Goal: Task Accomplishment & Management: Complete application form

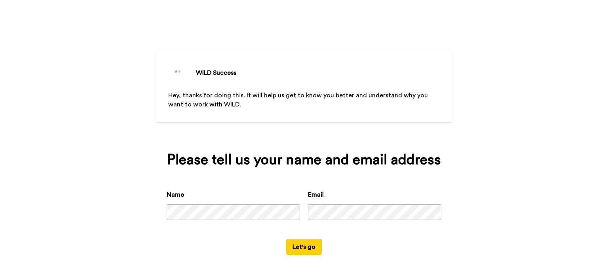
click at [300, 266] on div "Please tell us your name and email address Name Email Let's go" at bounding box center [304, 203] width 297 height 125
click at [298, 259] on div "Please tell us your name and email address Name Email Let's go" at bounding box center [304, 203] width 297 height 125
click at [297, 249] on button "Let's go" at bounding box center [304, 247] width 36 height 16
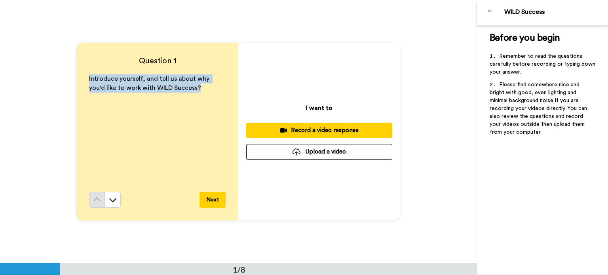
drag, startPoint x: 86, startPoint y: 79, endPoint x: 212, endPoint y: 93, distance: 127.5
click at [212, 93] on div "Question 1 Introduce yourself, and tell us about why you'd like to work with WI…" at bounding box center [157, 132] width 162 height 178
click at [325, 126] on div "Record a video response" at bounding box center [320, 130] width 134 height 8
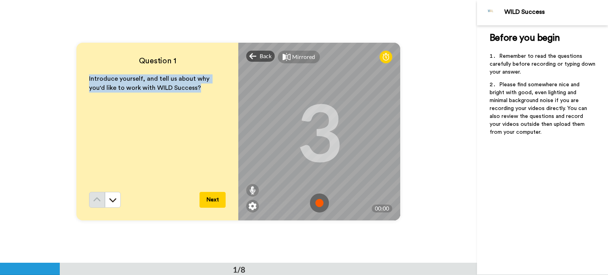
click at [320, 202] on img at bounding box center [319, 203] width 19 height 19
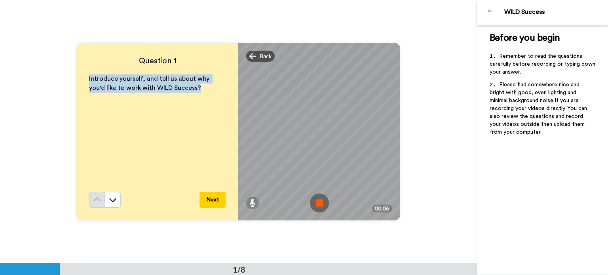
click at [319, 206] on img at bounding box center [319, 203] width 19 height 19
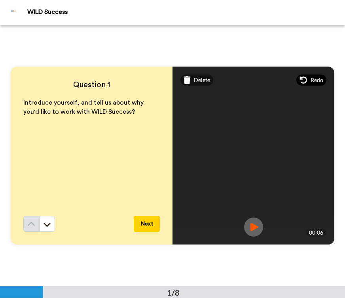
click at [303, 77] on div "Redo" at bounding box center [312, 79] width 30 height 11
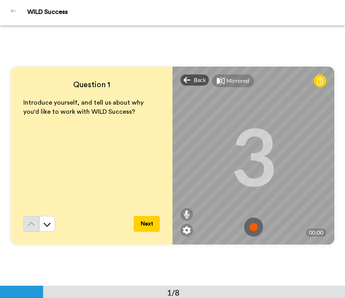
click at [254, 227] on img at bounding box center [253, 226] width 19 height 19
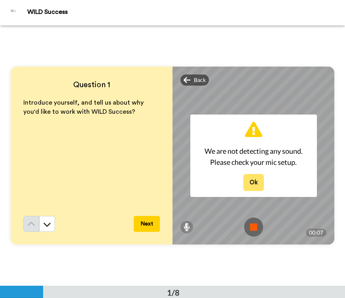
click at [249, 184] on button "Ok" at bounding box center [254, 182] width 21 height 17
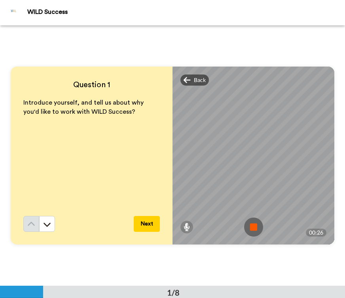
click at [248, 227] on img at bounding box center [253, 226] width 19 height 19
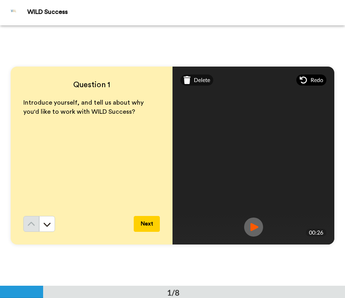
click at [311, 76] on span "Redo" at bounding box center [317, 80] width 13 height 8
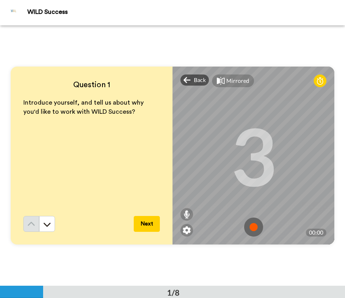
click at [249, 224] on img at bounding box center [253, 226] width 19 height 19
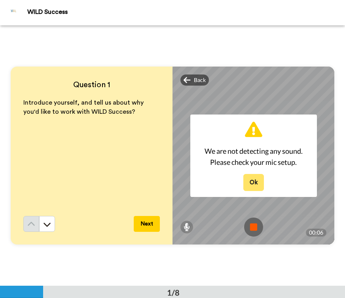
click at [255, 181] on button "Ok" at bounding box center [254, 182] width 21 height 17
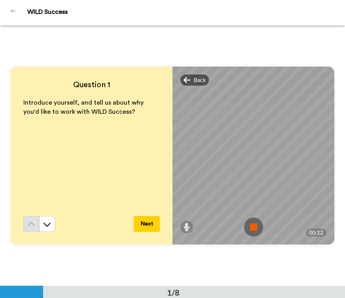
click at [252, 229] on img at bounding box center [253, 226] width 19 height 19
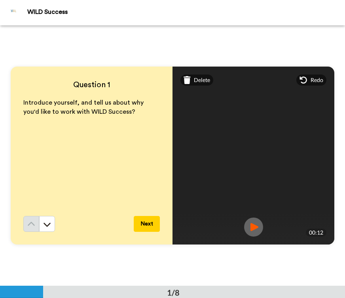
click at [251, 222] on img at bounding box center [253, 226] width 19 height 19
click at [256, 230] on img at bounding box center [253, 226] width 19 height 19
click at [315, 82] on span "Redo" at bounding box center [317, 80] width 13 height 8
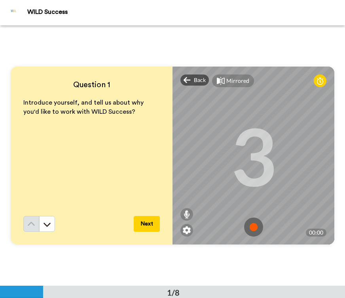
click at [254, 226] on img at bounding box center [253, 226] width 19 height 19
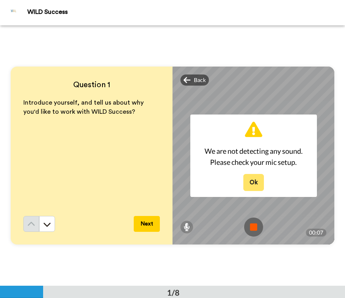
click at [255, 182] on button "Ok" at bounding box center [254, 182] width 21 height 17
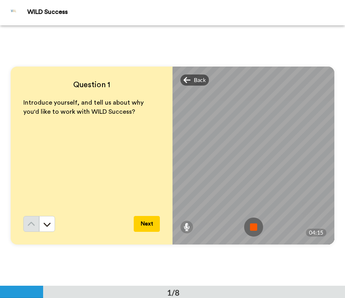
click at [256, 231] on img at bounding box center [253, 226] width 19 height 19
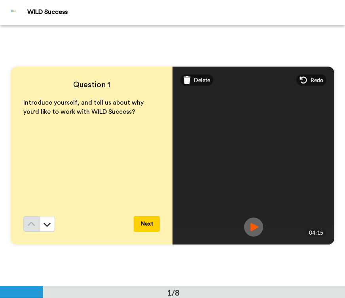
click at [252, 228] on img at bounding box center [253, 226] width 19 height 19
click at [147, 223] on button "Next" at bounding box center [147, 224] width 26 height 16
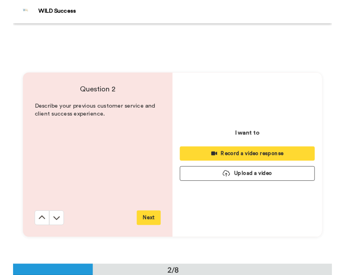
scroll to position [261, 0]
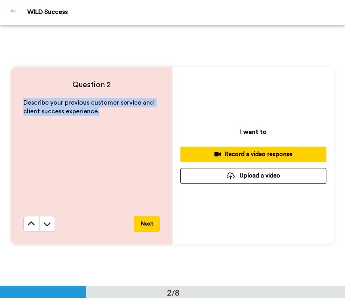
drag, startPoint x: 135, startPoint y: 115, endPoint x: 21, endPoint y: 101, distance: 115.3
click at [21, 101] on div "Question 2 Describe your previous customer service and client success experienc…" at bounding box center [92, 156] width 162 height 178
copy span "Describe your previous customer service and client success experience."
click at [63, 170] on div "Describe your previous customer service and client success experience." at bounding box center [91, 157] width 137 height 118
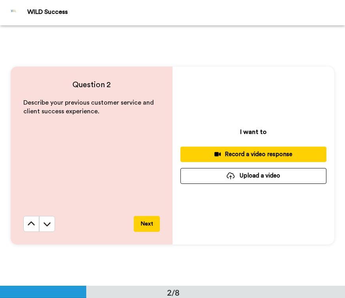
click at [267, 154] on div "Record a video response" at bounding box center [254, 154] width 134 height 8
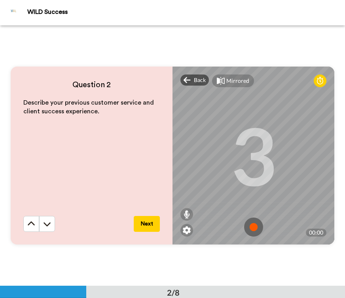
click at [252, 228] on img at bounding box center [253, 226] width 19 height 19
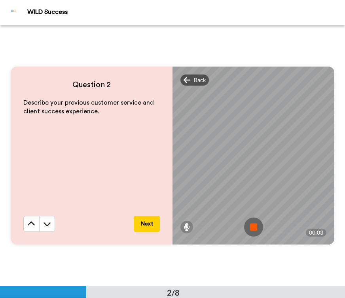
click at [252, 228] on img at bounding box center [253, 226] width 19 height 19
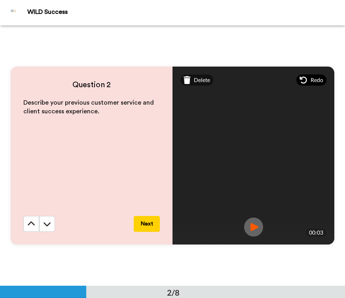
click at [301, 81] on icon at bounding box center [303, 79] width 7 height 7
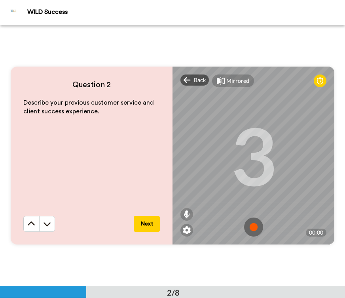
click at [256, 230] on img at bounding box center [253, 226] width 19 height 19
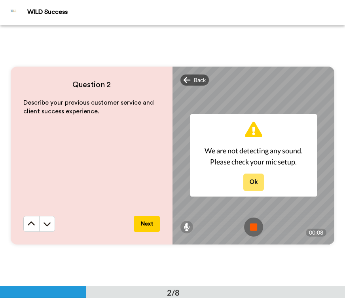
click at [258, 183] on button "Ok" at bounding box center [254, 182] width 21 height 17
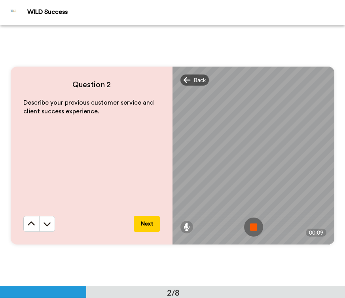
click at [256, 223] on img at bounding box center [253, 226] width 19 height 19
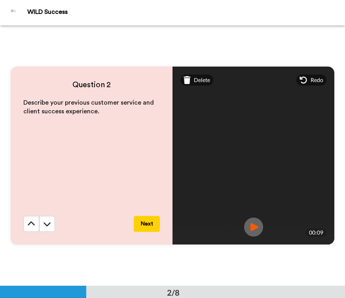
click at [254, 221] on img at bounding box center [253, 226] width 19 height 19
click at [250, 232] on img at bounding box center [253, 226] width 19 height 19
click at [313, 81] on span "Redo" at bounding box center [317, 80] width 13 height 8
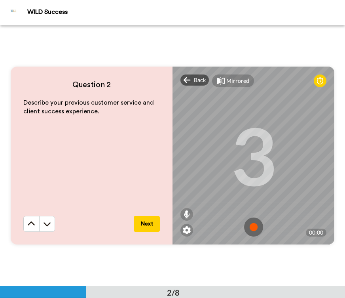
click at [254, 225] on img at bounding box center [253, 226] width 19 height 19
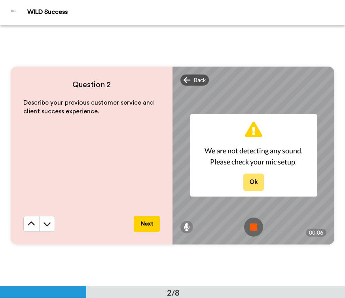
click at [252, 182] on button "Ok" at bounding box center [254, 182] width 21 height 17
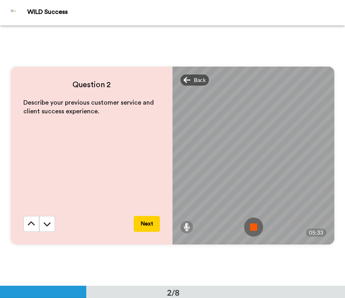
click at [254, 231] on img at bounding box center [253, 226] width 19 height 19
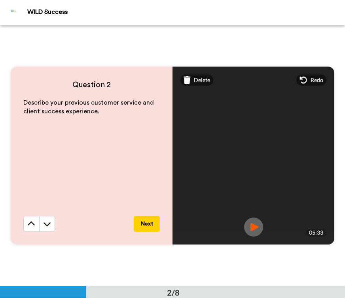
click at [249, 229] on img at bounding box center [253, 226] width 19 height 19
click at [143, 223] on button "Next" at bounding box center [147, 224] width 26 height 16
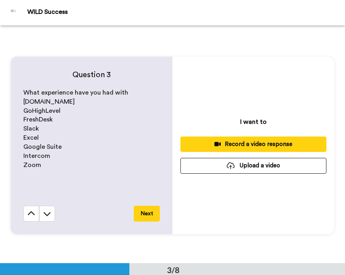
scroll to position [476, 0]
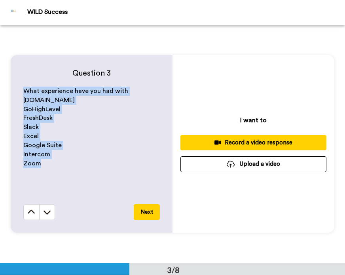
drag, startPoint x: 40, startPoint y: 176, endPoint x: 11, endPoint y: 90, distance: 90.6
click at [11, 90] on div "Question 3 What experience have you had with [DOMAIN_NAME] GoHighLevel FreshDes…" at bounding box center [92, 144] width 162 height 178
copy div "What experience have you had with [DOMAIN_NAME] GoHighLevel FreshDesk Slack Exc…"
click at [90, 141] on p "Excel" at bounding box center [91, 136] width 137 height 9
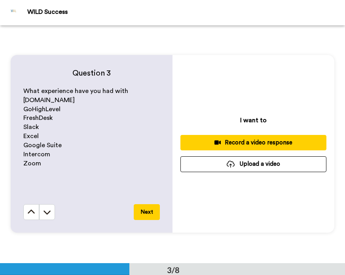
click at [296, 143] on div "Record a video response" at bounding box center [254, 143] width 134 height 8
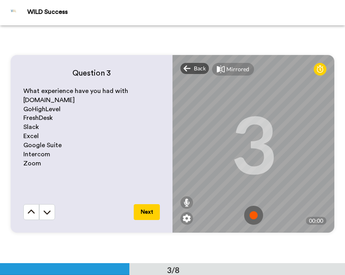
click at [251, 214] on img at bounding box center [253, 215] width 19 height 19
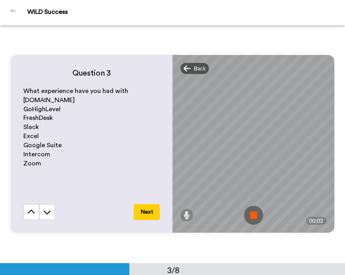
click at [255, 210] on img at bounding box center [253, 215] width 19 height 19
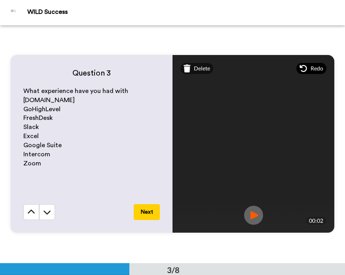
click at [311, 71] on span "Redo" at bounding box center [317, 69] width 13 height 8
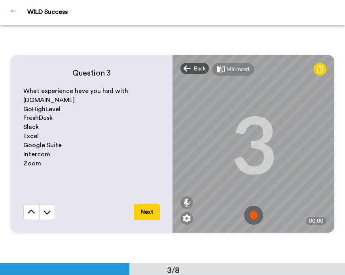
click at [249, 210] on img at bounding box center [253, 215] width 19 height 19
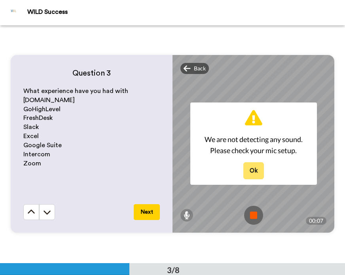
click at [249, 176] on button "Ok" at bounding box center [254, 170] width 21 height 17
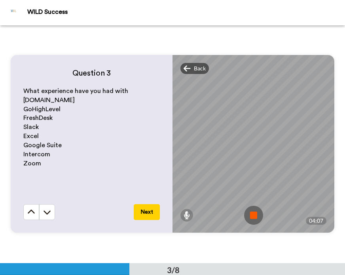
click at [249, 217] on img at bounding box center [253, 215] width 19 height 19
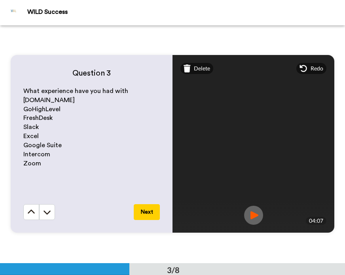
click at [259, 215] on img at bounding box center [253, 215] width 19 height 19
click at [142, 213] on button "Next" at bounding box center [147, 212] width 26 height 16
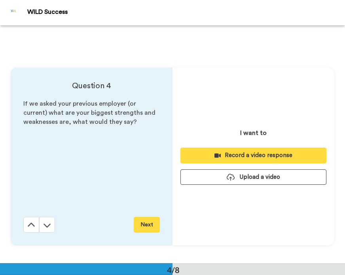
scroll to position [714, 0]
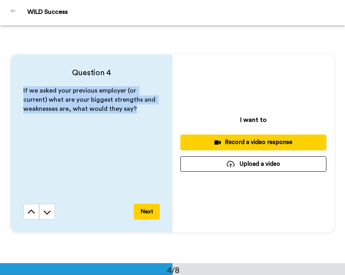
drag, startPoint x: 20, startPoint y: 89, endPoint x: 45, endPoint y: 136, distance: 53.3
click at [44, 136] on div "Question 4 If we asked your previous employer (or current) what are your bigges…" at bounding box center [92, 144] width 162 height 178
copy span "If we asked your previous employer (or current) what are your biggest strengths…"
click at [238, 142] on div "Record a video response" at bounding box center [254, 142] width 134 height 8
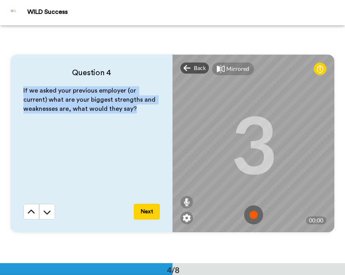
click at [250, 216] on img at bounding box center [253, 215] width 19 height 19
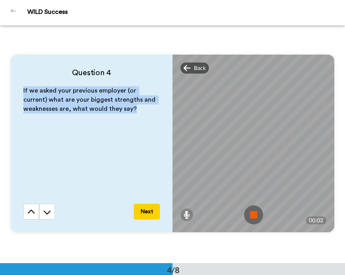
click at [103, 100] on span "If we asked your previous employer (or current) what are your biggest strengths…" at bounding box center [90, 100] width 134 height 25
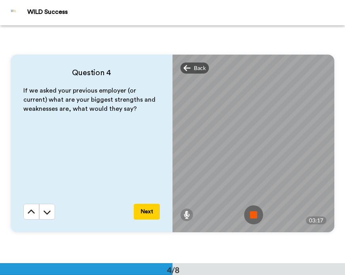
click at [246, 214] on img at bounding box center [253, 215] width 19 height 19
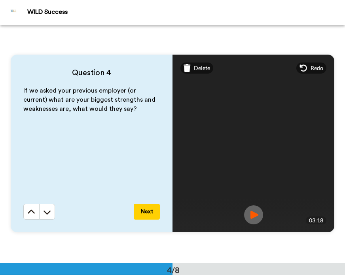
click at [252, 216] on img at bounding box center [253, 215] width 19 height 19
click at [143, 214] on button "Next" at bounding box center [147, 212] width 26 height 16
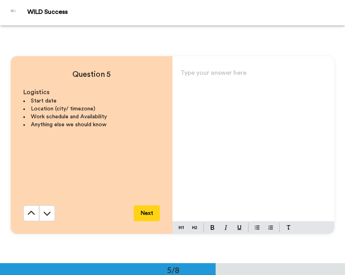
scroll to position [952, 0]
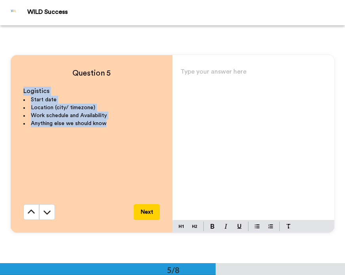
drag, startPoint x: 22, startPoint y: 91, endPoint x: 130, endPoint y: 147, distance: 121.6
click at [130, 147] on div "Logistics Start date Location (city/ timezone) Work schedule and Availability A…" at bounding box center [91, 146] width 137 height 118
click at [131, 147] on div "Logistics Start date Location (city/ timezone) Work schedule and Availability A…" at bounding box center [91, 146] width 137 height 118
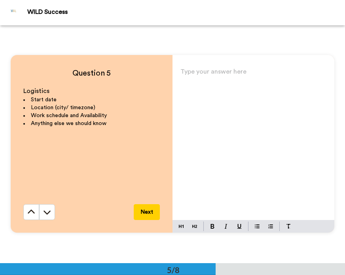
click at [271, 82] on div "Type your answer here ﻿" at bounding box center [254, 143] width 162 height 154
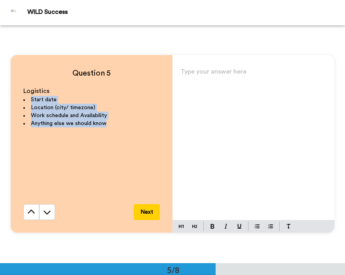
drag, startPoint x: 17, startPoint y: 103, endPoint x: 143, endPoint y: 149, distance: 133.6
click at [143, 149] on div "Question 5 Logistics Start date Location (city/ timezone) Work schedule and Ava…" at bounding box center [92, 144] width 162 height 178
copy ul "Start date Location (city/ timezone) Work schedule and Availability Anything el…"
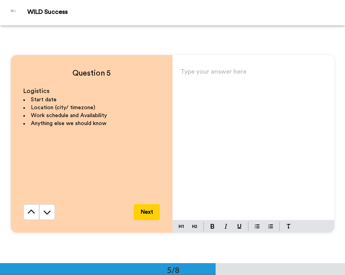
click at [220, 78] on p "Type your answer here ﻿" at bounding box center [254, 74] width 146 height 11
paste div
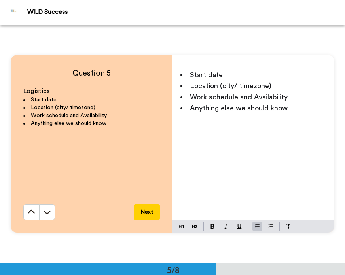
click at [222, 77] on li "Start date" at bounding box center [254, 74] width 146 height 11
click at [280, 80] on li "Location (city/ timezone)" at bounding box center [254, 85] width 146 height 11
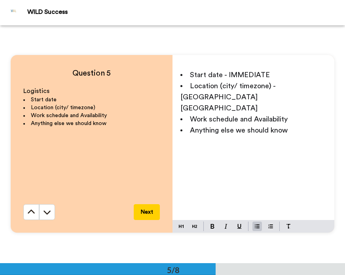
click at [260, 93] on li "Location (city/ timezone) - [GEOGRAPHIC_DATA] [GEOGRAPHIC_DATA]" at bounding box center [254, 96] width 146 height 33
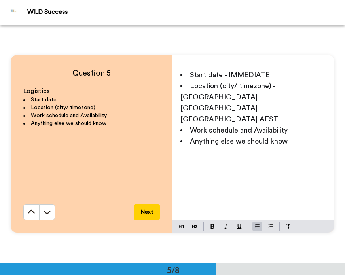
click at [292, 125] on li "Work schedule and Availability" at bounding box center [254, 130] width 146 height 11
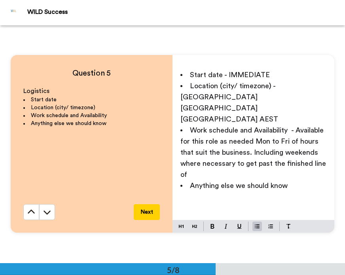
click at [199, 155] on li "Work schedule and Availability - Available for this role as needed Mon to Fri o…" at bounding box center [254, 152] width 146 height 55
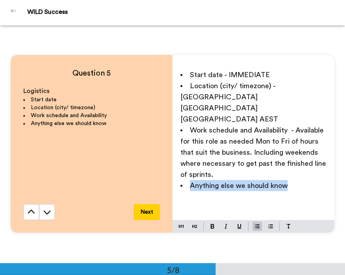
drag, startPoint x: 289, startPoint y: 161, endPoint x: 174, endPoint y: 165, distance: 115.3
click at [174, 165] on div "Start date - IMMEDIATE Location (city/ timezone) - [GEOGRAPHIC_DATA] [GEOGRAPHI…" at bounding box center [254, 143] width 162 height 154
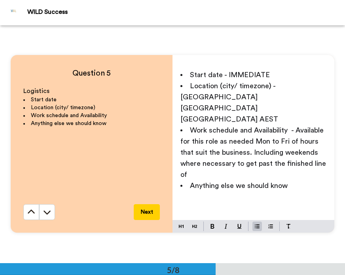
click at [306, 180] on li "Anything else we should know" at bounding box center [254, 185] width 146 height 11
click at [248, 151] on li "Work schedule and Availability - Available for this role as needed Mon to Fri o…" at bounding box center [254, 152] width 146 height 55
click at [312, 180] on li "Anything else we should know" at bounding box center [254, 185] width 146 height 11
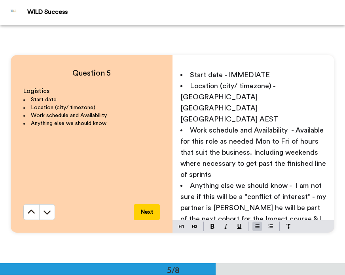
click at [248, 87] on span "Location (city/ timezone) - [GEOGRAPHIC_DATA] [GEOGRAPHIC_DATA] [GEOGRAPHIC_DAT…" at bounding box center [230, 102] width 98 height 40
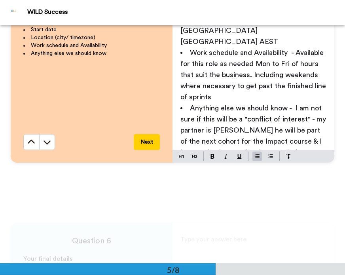
scroll to position [1031, 0]
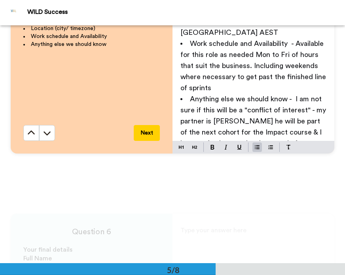
click at [153, 134] on button "Next" at bounding box center [147, 133] width 26 height 16
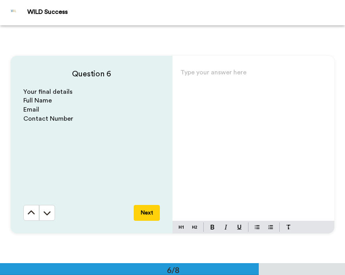
scroll to position [1190, 0]
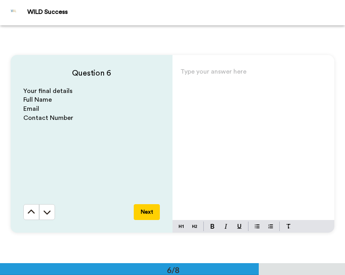
click at [213, 94] on div "Type your answer here ﻿" at bounding box center [254, 143] width 162 height 154
drag, startPoint x: 93, startPoint y: 128, endPoint x: 17, endPoint y: 98, distance: 81.8
click at [17, 98] on div "Question 6 Your final details Full Name Email Contact Number Next" at bounding box center [92, 144] width 162 height 178
copy div "Full Name Email Contact Number"
click at [219, 97] on div "Type your answer here ﻿" at bounding box center [254, 143] width 162 height 154
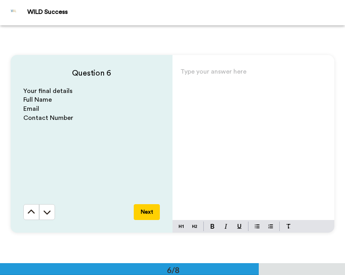
paste div
click at [215, 73] on p "Full Name" at bounding box center [254, 74] width 146 height 11
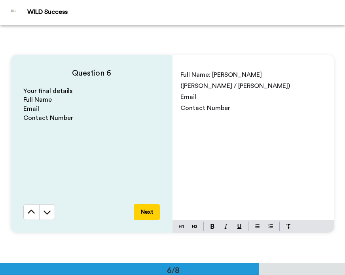
click at [203, 101] on p "Email" at bounding box center [254, 97] width 146 height 11
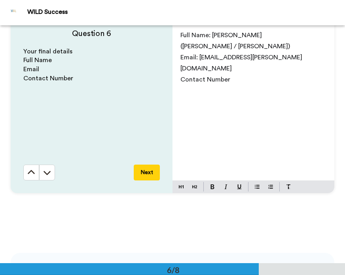
scroll to position [1111, 0]
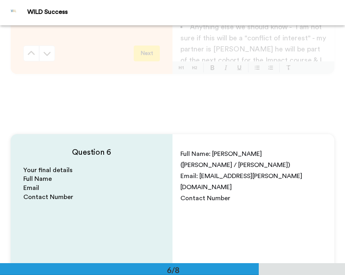
click at [244, 193] on p "Contact Number" at bounding box center [254, 198] width 146 height 11
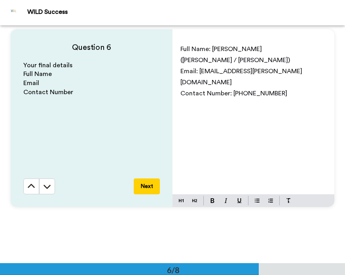
scroll to position [1230, 0]
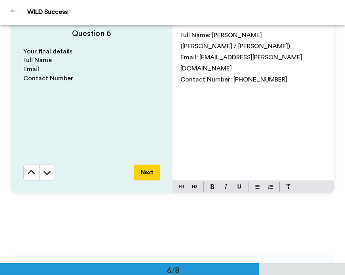
click at [136, 167] on button "Next" at bounding box center [147, 173] width 26 height 16
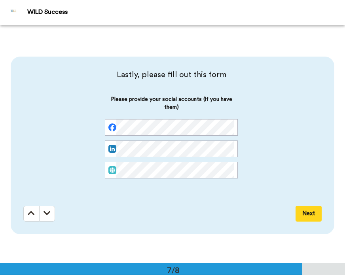
scroll to position [1428, 0]
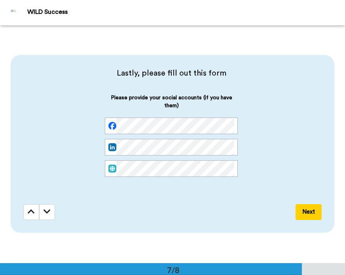
click at [184, 115] on span "Please provide your social accounts (if you have them)" at bounding box center [171, 106] width 133 height 24
click at [279, 145] on div "Please provide your social accounts (if you have them)" at bounding box center [171, 142] width 296 height 96
click at [300, 211] on button "Next" at bounding box center [309, 212] width 26 height 16
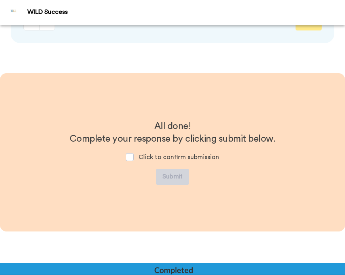
scroll to position [1626, 0]
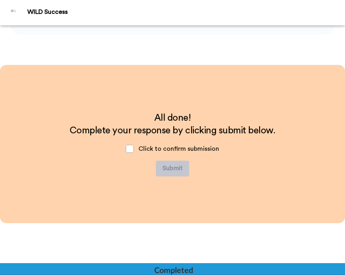
click at [139, 147] on span "Click to confirm submission" at bounding box center [179, 149] width 81 height 6
click at [126, 151] on span at bounding box center [130, 149] width 8 height 8
click at [172, 171] on button "Submit" at bounding box center [172, 169] width 33 height 16
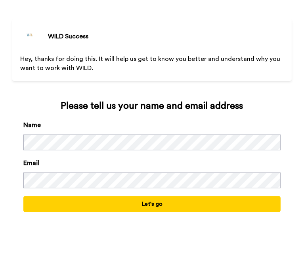
click at [90, 209] on button "Let's go" at bounding box center [152, 204] width 258 height 16
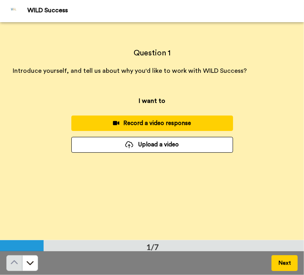
click at [171, 128] on div "Record a video response" at bounding box center [152, 123] width 149 height 8
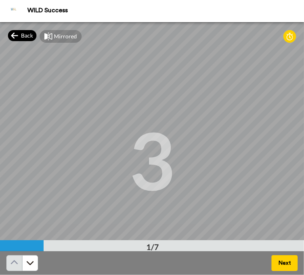
click at [17, 34] on icon at bounding box center [14, 36] width 7 height 8
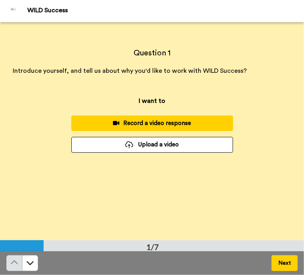
click at [217, 126] on div "Record a video response" at bounding box center [152, 123] width 149 height 8
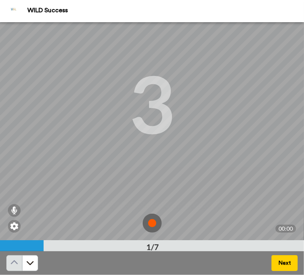
scroll to position [57, 0]
click at [149, 223] on img at bounding box center [152, 223] width 19 height 19
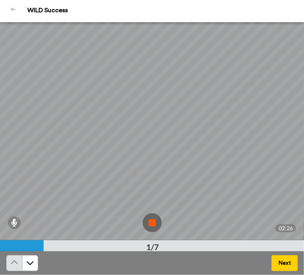
click at [147, 221] on img at bounding box center [152, 223] width 19 height 19
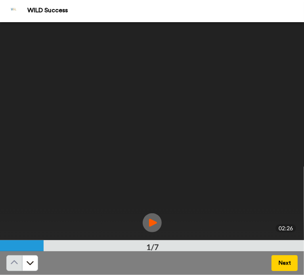
scroll to position [40, 0]
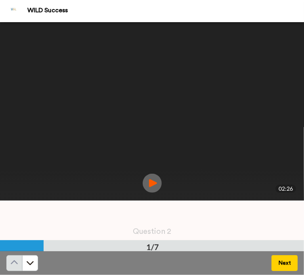
click at [287, 265] on button "Next" at bounding box center [284, 264] width 26 height 16
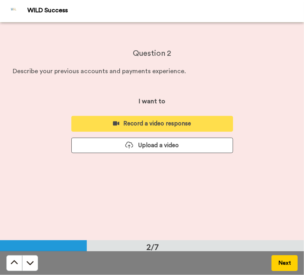
scroll to position [219, 0]
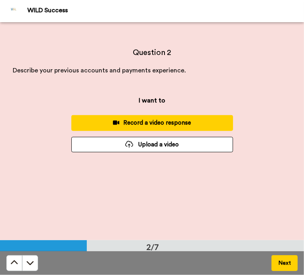
click at [187, 126] on div "Record a video response" at bounding box center [152, 123] width 149 height 8
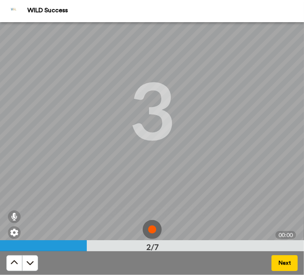
scroll to position [57, 0]
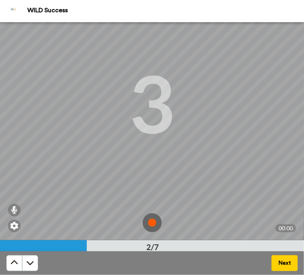
click at [143, 215] on img at bounding box center [152, 223] width 19 height 19
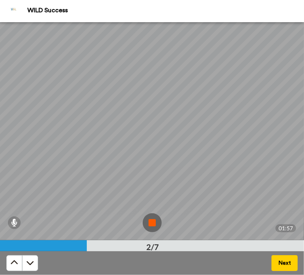
click at [148, 225] on img at bounding box center [152, 223] width 19 height 19
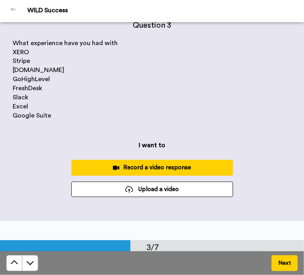
scroll to position [0, 0]
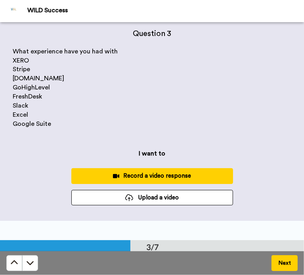
click at [154, 180] on div "Record a video response" at bounding box center [152, 176] width 149 height 8
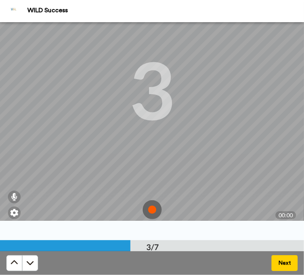
scroll to position [57, 0]
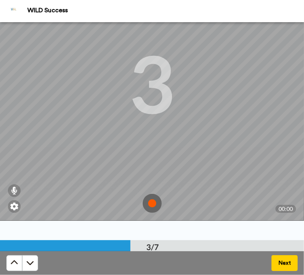
click at [146, 200] on img at bounding box center [152, 203] width 19 height 19
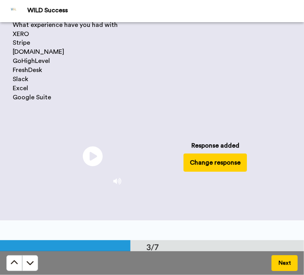
scroll to position [0, 0]
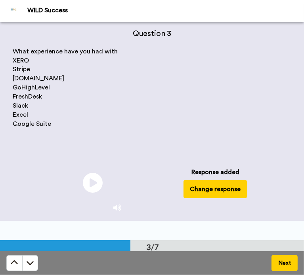
click at [216, 198] on button "Change response" at bounding box center [214, 189] width 63 height 18
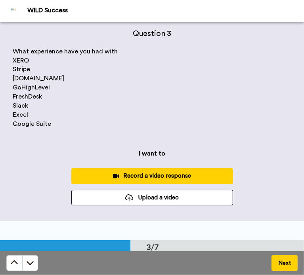
click at [193, 180] on div "Record a video response" at bounding box center [152, 176] width 149 height 8
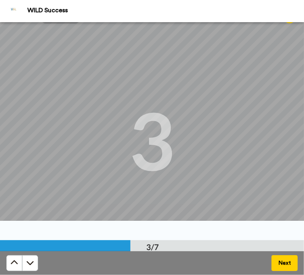
scroll to position [57, 0]
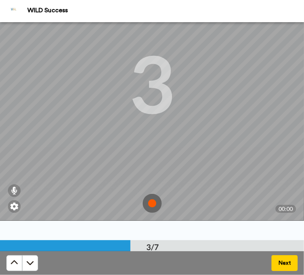
click at [147, 203] on img at bounding box center [152, 203] width 19 height 19
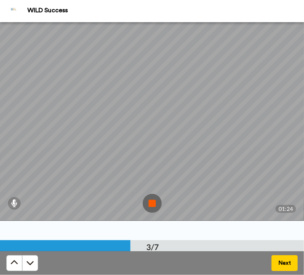
click at [146, 202] on img at bounding box center [152, 203] width 19 height 19
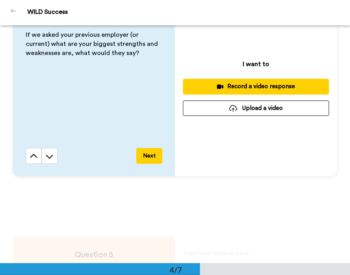
scroll to position [771, 0]
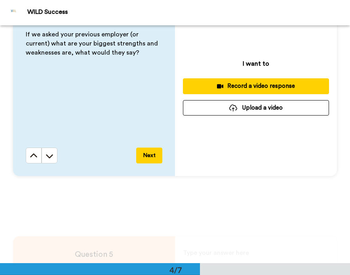
click at [229, 83] on div "Record a video response" at bounding box center [256, 86] width 134 height 8
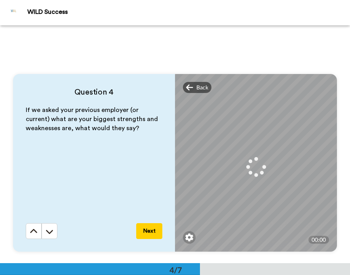
scroll to position [691, 0]
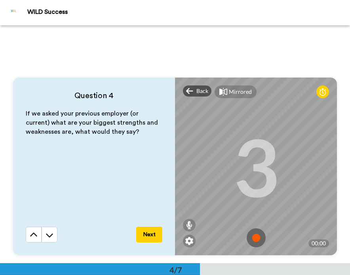
click at [256, 238] on img at bounding box center [256, 238] width 19 height 19
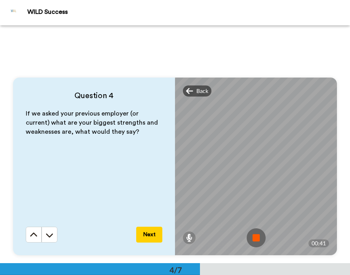
click at [256, 238] on img at bounding box center [256, 238] width 19 height 19
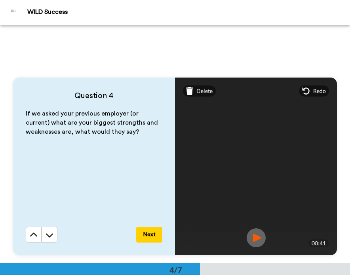
click at [149, 234] on button "Next" at bounding box center [149, 235] width 26 height 16
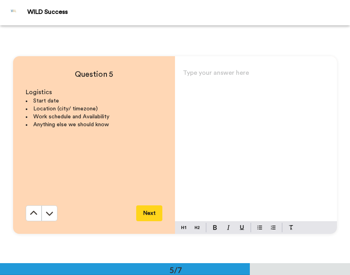
scroll to position [952, 0]
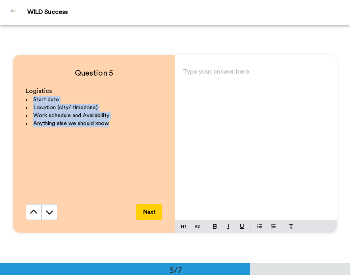
drag, startPoint x: 150, startPoint y: 138, endPoint x: 27, endPoint y: 101, distance: 128.6
click at [27, 101] on div "Logistics Start date Location (city/ timezone) Work schedule and Availability A…" at bounding box center [94, 146] width 137 height 118
copy ul "Start date Location (city/ timezone) Work schedule and Availability Anything el…"
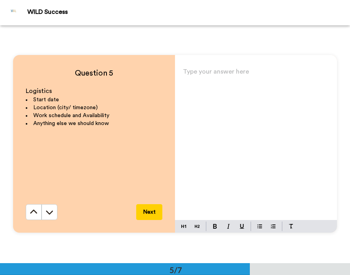
click at [219, 118] on div "Type your answer here ﻿" at bounding box center [256, 143] width 162 height 154
paste div
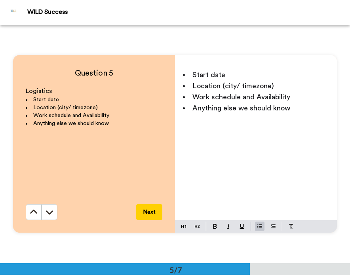
click at [228, 77] on li "Start date" at bounding box center [256, 74] width 146 height 11
drag, startPoint x: 278, startPoint y: 92, endPoint x: 279, endPoint y: 88, distance: 4.0
click at [278, 90] on ul "Start date -IMMEDIATE Location (city/ timezone) Work schedule and Availability …" at bounding box center [256, 91] width 146 height 44
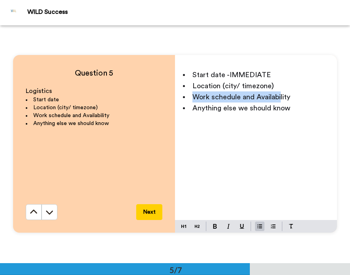
click at [279, 85] on li "Location (city/ timezone)" at bounding box center [256, 85] width 146 height 11
click at [295, 89] on li "Location (city/ timezone)" at bounding box center [256, 85] width 146 height 11
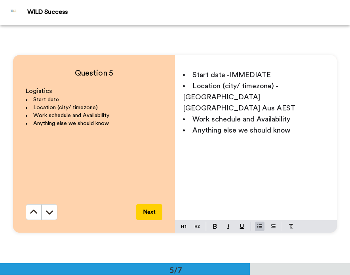
click at [305, 114] on li "Work schedule and Availability" at bounding box center [256, 119] width 146 height 11
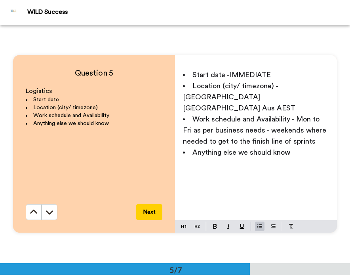
click at [301, 147] on li "Anything else we should know" at bounding box center [256, 152] width 146 height 11
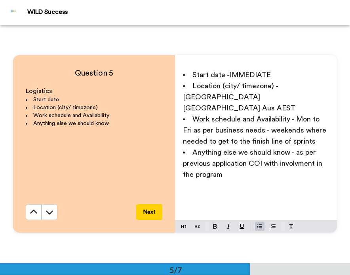
click at [141, 210] on button "Next" at bounding box center [149, 212] width 26 height 16
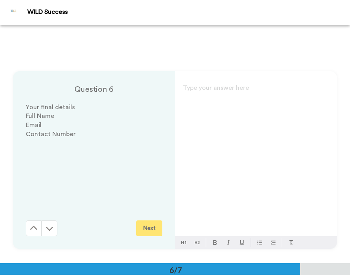
scroll to position [1190, 0]
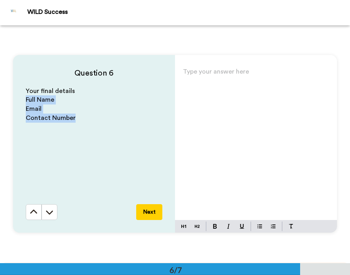
drag, startPoint x: 90, startPoint y: 125, endPoint x: 22, endPoint y: 97, distance: 72.7
click at [22, 97] on div "Question 6 Your final details Full Name Email Contact Number Next" at bounding box center [94, 144] width 162 height 178
copy div "Full Name Email Contact Number"
click at [265, 86] on div "Type your answer here ﻿" at bounding box center [256, 143] width 162 height 154
paste div
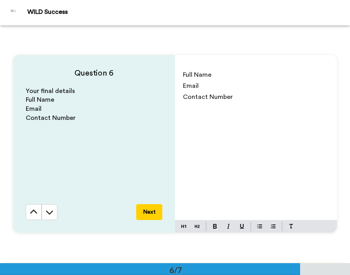
click at [235, 78] on p "Full Name" at bounding box center [256, 74] width 146 height 11
click at [212, 85] on p "Email" at bounding box center [256, 85] width 146 height 11
click at [289, 80] on p "Email" at bounding box center [256, 85] width 146 height 11
click at [286, 75] on p "Full Name: [PERSON_NAME]" at bounding box center [256, 74] width 146 height 11
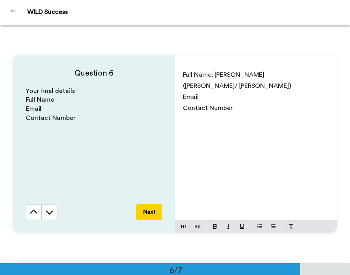
click at [244, 96] on p "Email" at bounding box center [256, 97] width 146 height 11
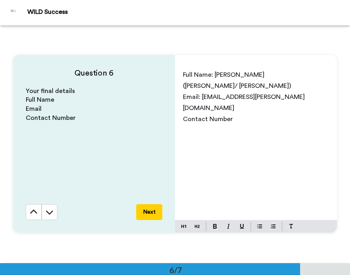
click at [257, 114] on p "Contact Number" at bounding box center [256, 119] width 146 height 11
click at [263, 116] on span "Contact Number: +614 8198 201 21" at bounding box center [236, 119] width 107 height 6
click at [141, 211] on button "Next" at bounding box center [149, 212] width 26 height 16
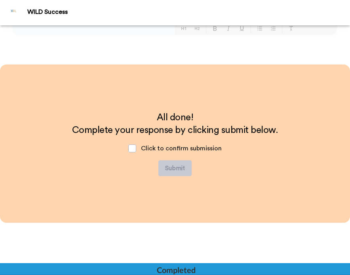
scroll to position [1388, 0]
click at [128, 146] on span at bounding box center [132, 149] width 8 height 8
click at [173, 164] on button "Submit" at bounding box center [174, 168] width 33 height 16
